Goal: Find specific page/section

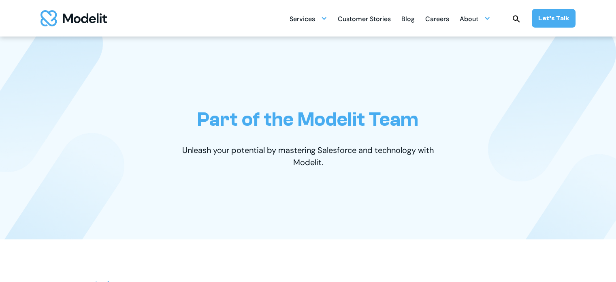
scroll to position [27, 0]
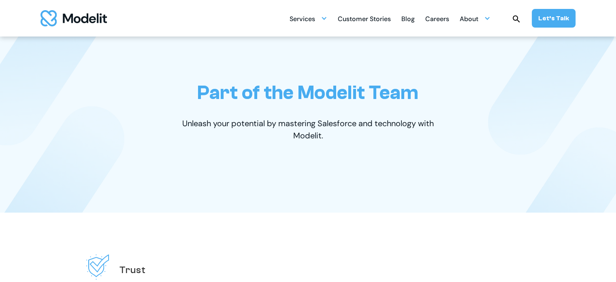
click at [442, 25] on div "Careers" at bounding box center [437, 20] width 24 height 16
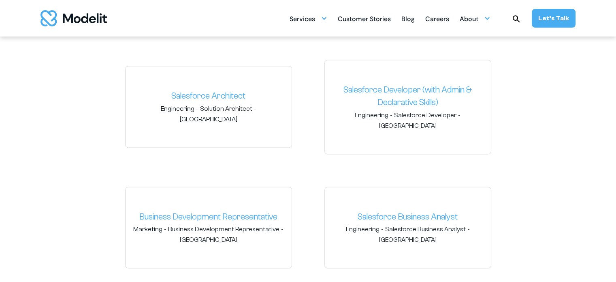
scroll to position [1241, 0]
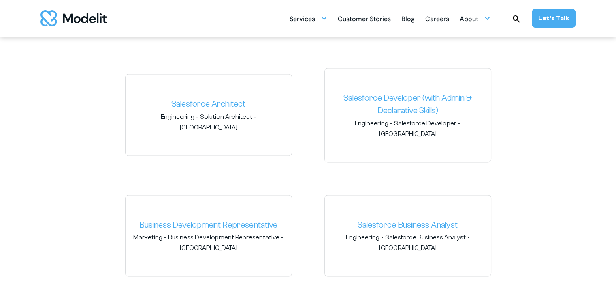
click at [442, 23] on div "Careers" at bounding box center [437, 20] width 24 height 16
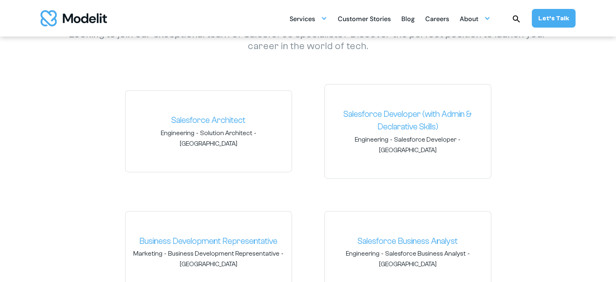
scroll to position [1225, 0]
click at [414, 117] on link "Salesforce Developer (with Admin & Declarative Skills)" at bounding box center [407, 121] width 153 height 26
